Goal: Information Seeking & Learning: Understand process/instructions

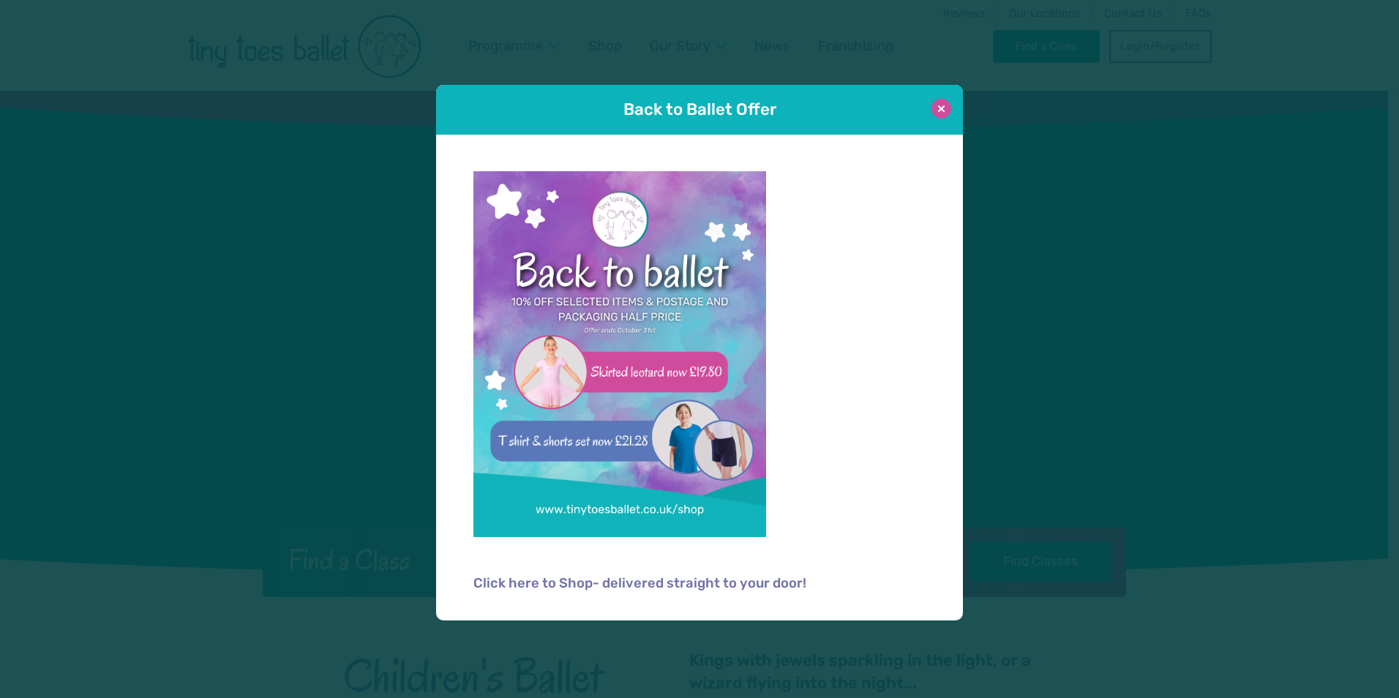
click at [939, 110] on button at bounding box center [941, 109] width 20 height 20
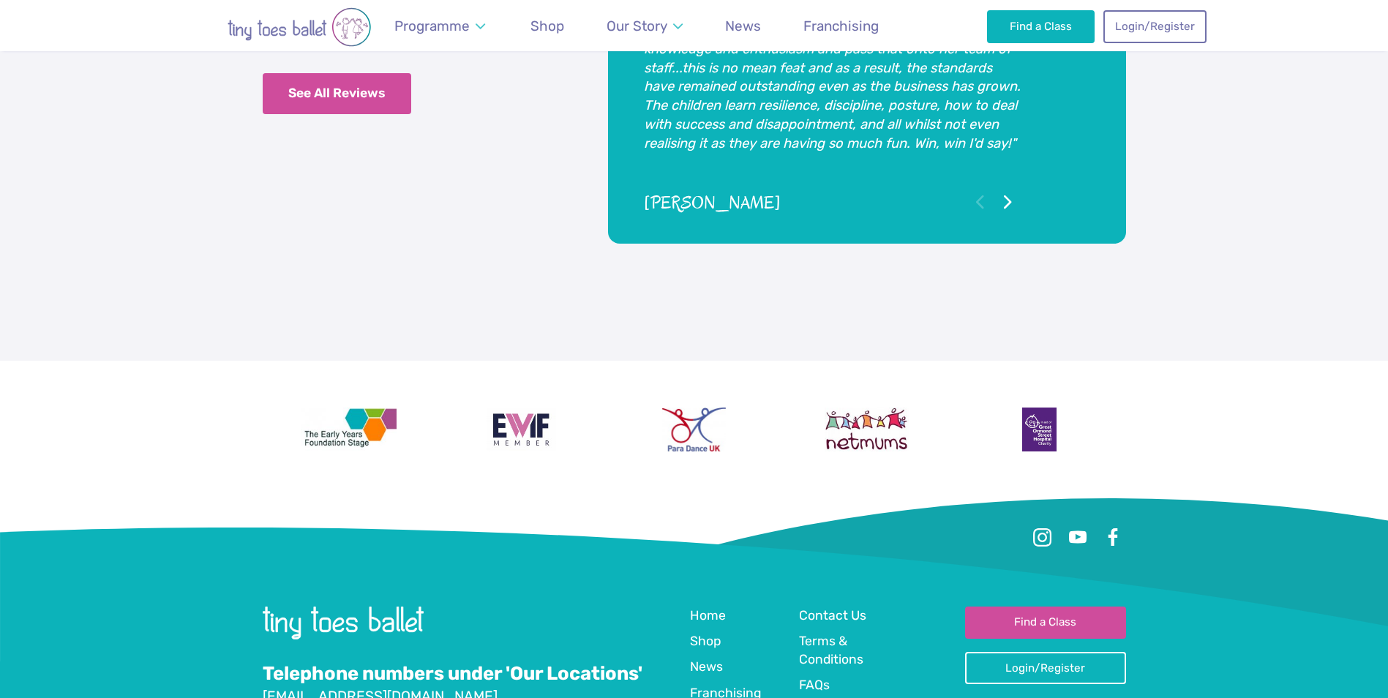
scroll to position [3646, 0]
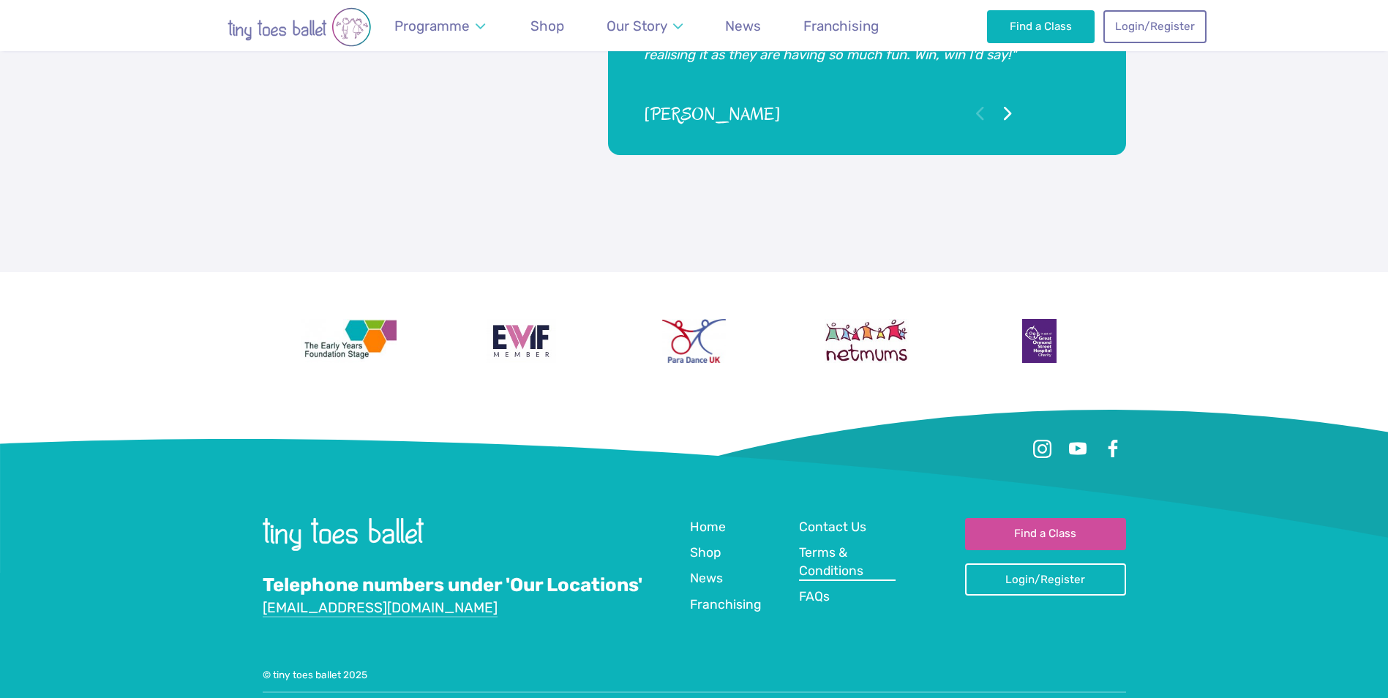
click at [818, 545] on span "Terms & Conditions" at bounding box center [831, 561] width 64 height 33
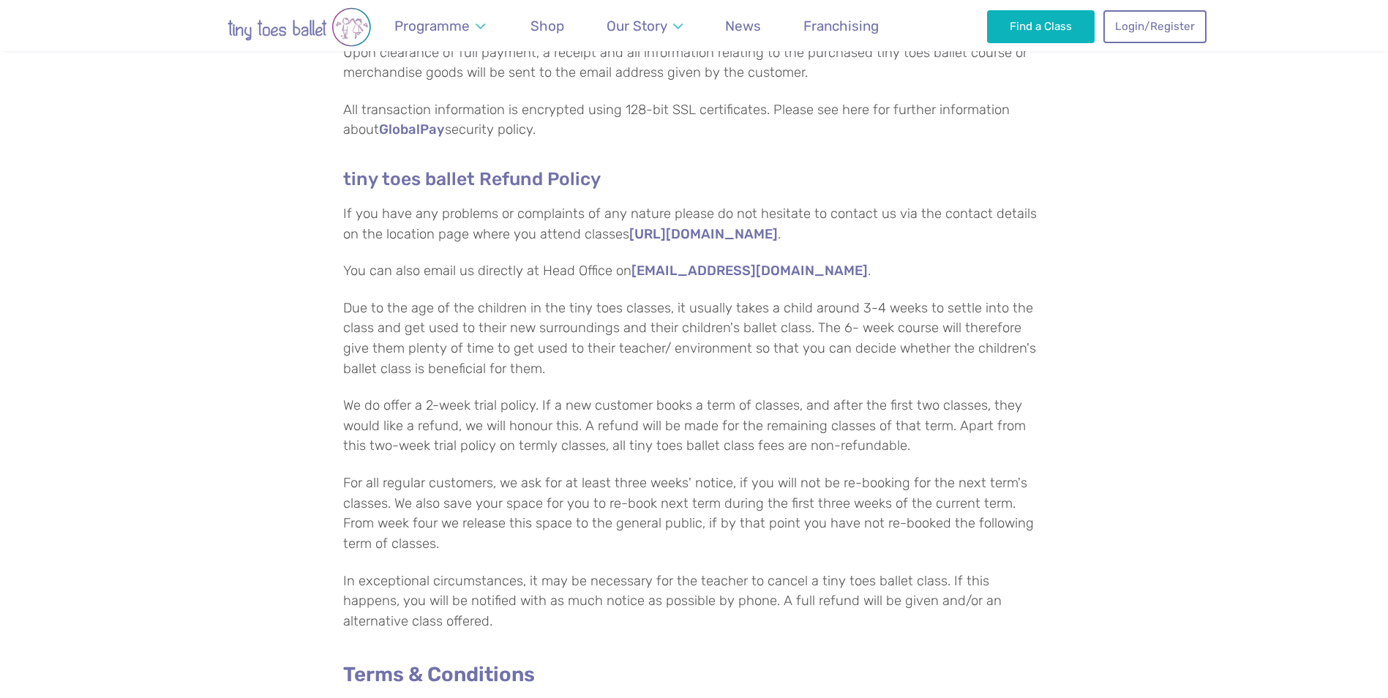
scroll to position [439, 0]
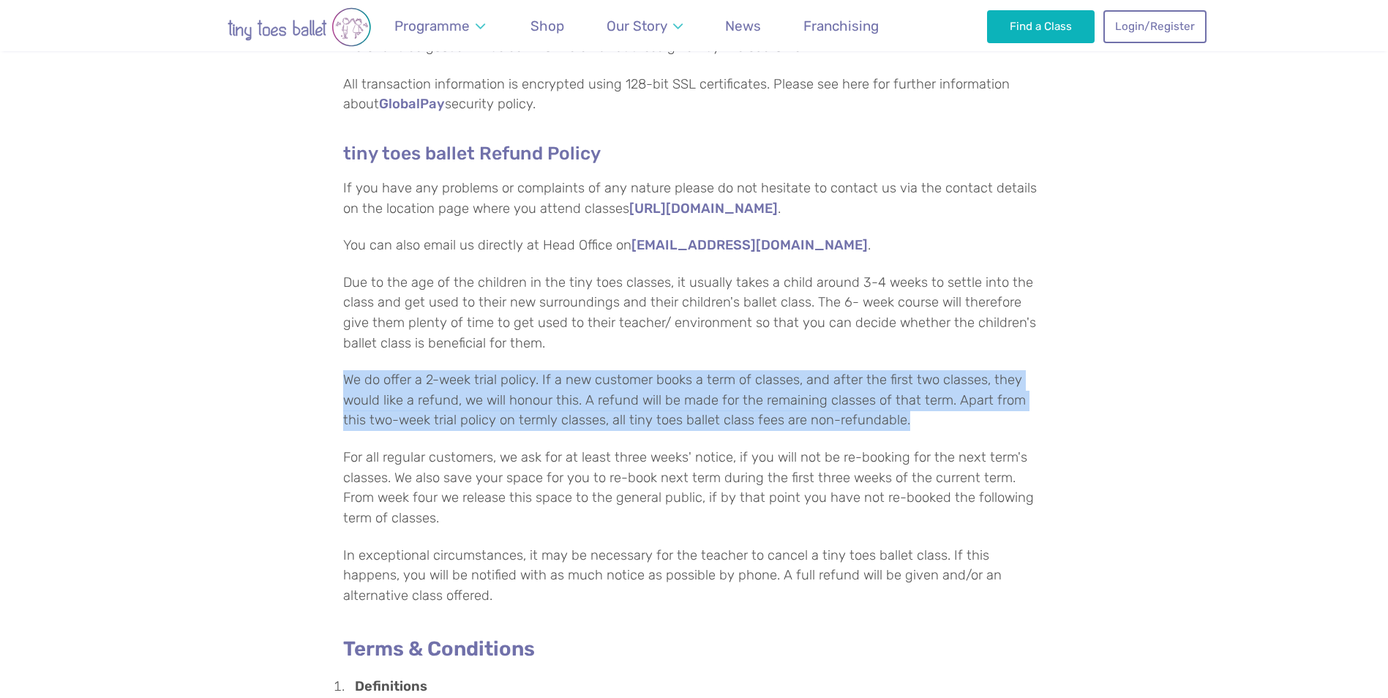
drag, startPoint x: 342, startPoint y: 380, endPoint x: 1029, endPoint y: 427, distance: 688.7
click at [1029, 427] on p "We do offer a 2-week trial policy. If a new customer books a term of classes, a…" at bounding box center [694, 400] width 702 height 61
drag, startPoint x: 344, startPoint y: 380, endPoint x: 914, endPoint y: 421, distance: 571.5
click at [914, 421] on p "We do offer a 2-week trial policy. If a new customer books a term of classes, a…" at bounding box center [694, 400] width 702 height 61
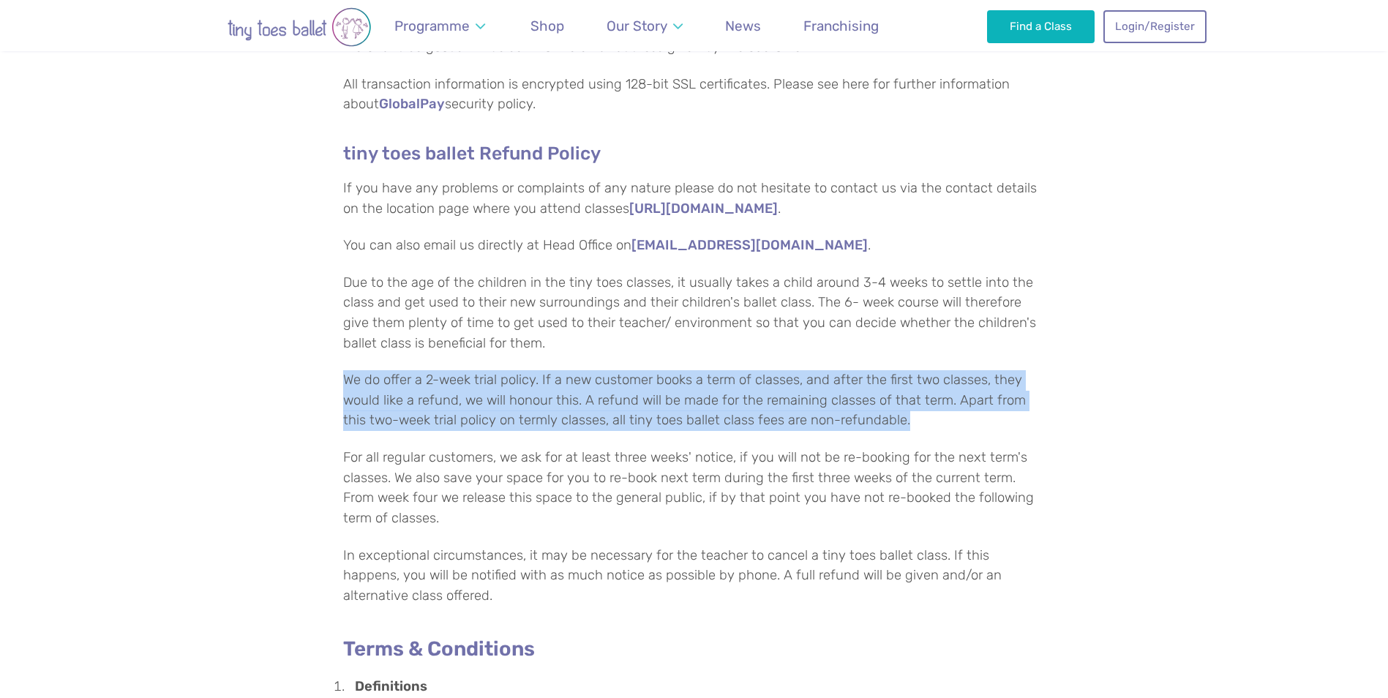
copy p "We do offer a 2-week trial policy. If a new customer books a term of classes, a…"
